Goal: Transaction & Acquisition: Purchase product/service

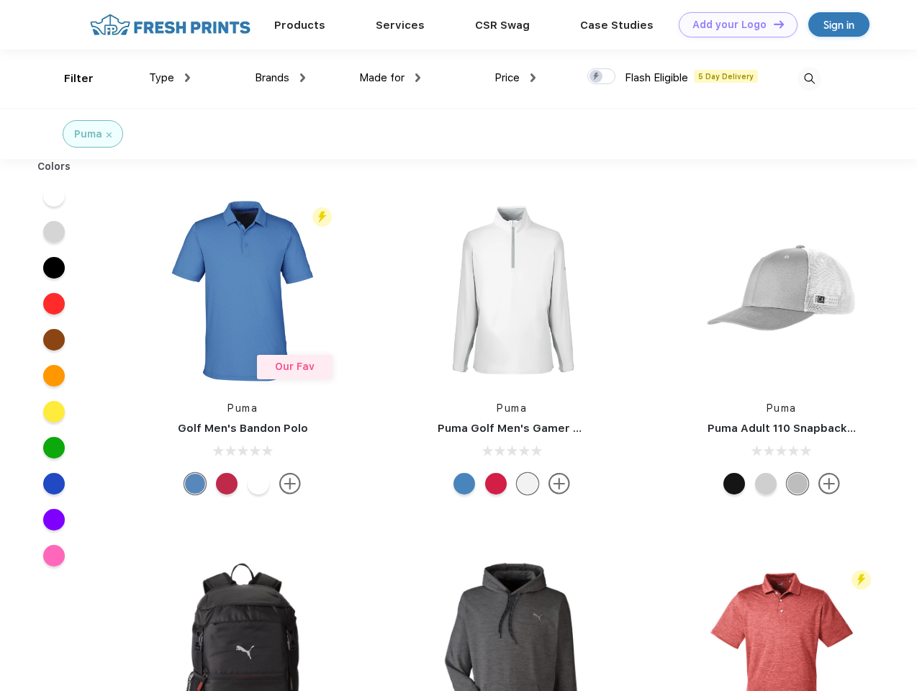
scroll to position [1, 0]
click at [733, 24] on link "Add your Logo Design Tool" at bounding box center [738, 24] width 119 height 25
click at [0, 0] on div "Design Tool" at bounding box center [0, 0] width 0 height 0
click at [773, 24] on link "Add your Logo Design Tool" at bounding box center [738, 24] width 119 height 25
click at [69, 78] on div "Filter" at bounding box center [79, 79] width 30 height 17
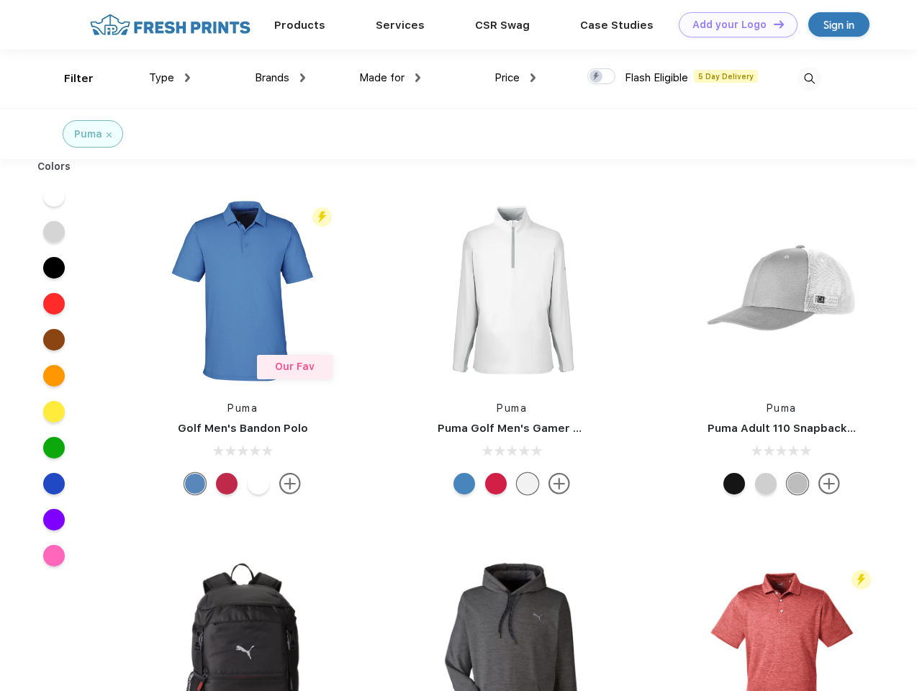
click at [170, 78] on span "Type" at bounding box center [161, 77] width 25 height 13
click at [280, 78] on span "Brands" at bounding box center [272, 77] width 35 height 13
click at [390, 78] on span "Made for" at bounding box center [381, 77] width 45 height 13
click at [516, 78] on span "Price" at bounding box center [507, 77] width 25 height 13
click at [602, 77] on div at bounding box center [602, 76] width 28 height 16
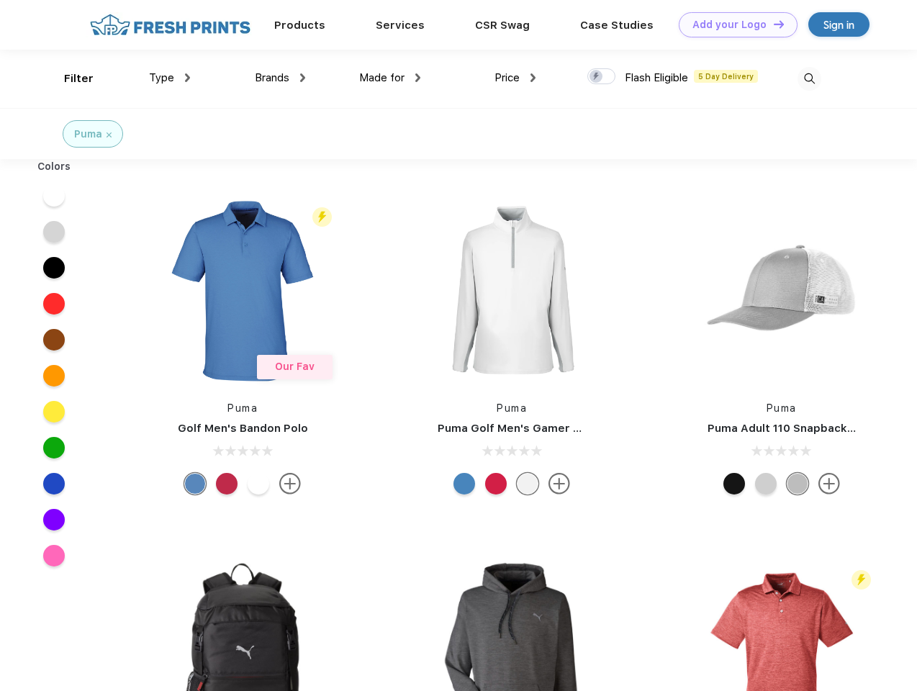
click at [597, 77] on input "checkbox" at bounding box center [592, 72] width 9 height 9
click at [809, 78] on img at bounding box center [810, 79] width 24 height 24
